Goal: Navigation & Orientation: Find specific page/section

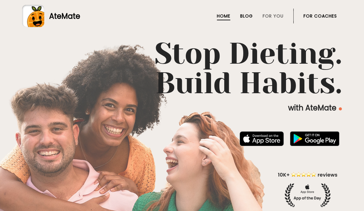
click at [247, 14] on link "Blog" at bounding box center [246, 16] width 13 height 5
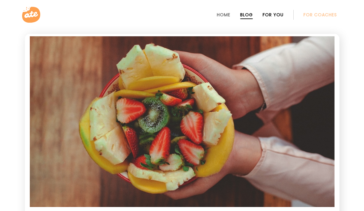
click at [272, 15] on link "For You" at bounding box center [273, 14] width 21 height 5
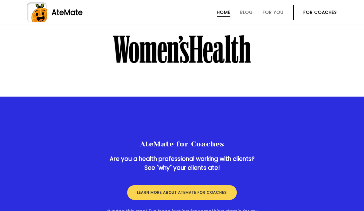
scroll to position [861, 0]
